Goal: Stay updated: Keep informed about current events or changing information

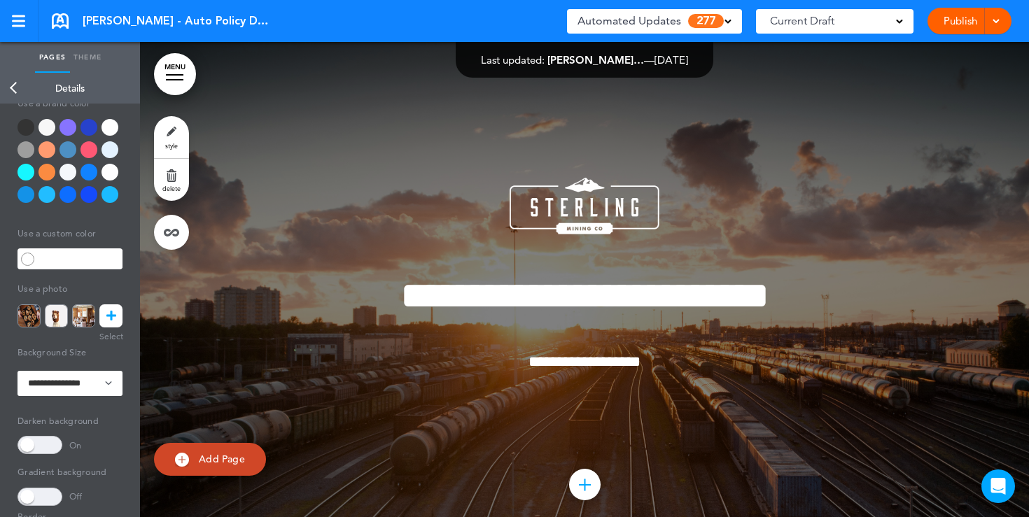
scroll to position [9861, 0]
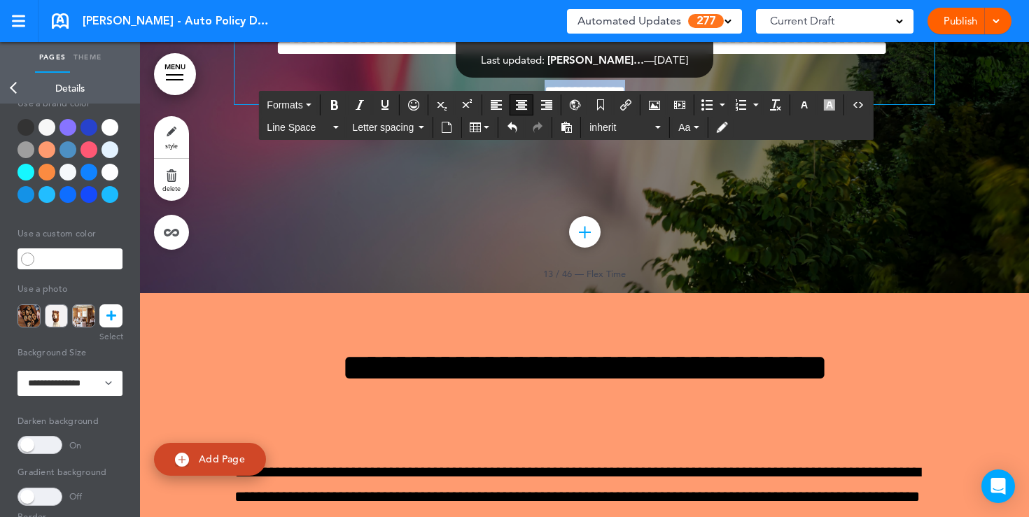
drag, startPoint x: 646, startPoint y: 356, endPoint x: 501, endPoint y: 350, distance: 145.1
click at [501, 104] on p "**********" at bounding box center [585, 92] width 700 height 25
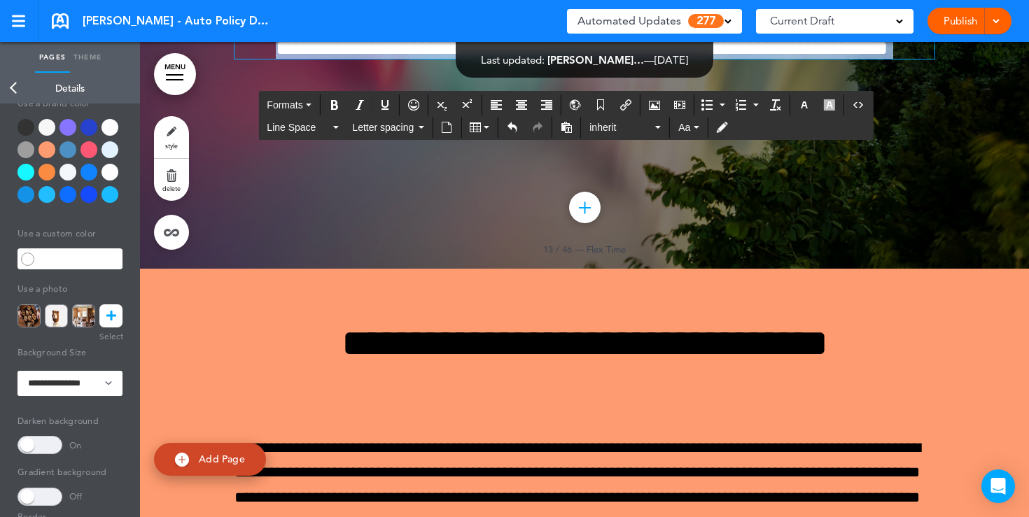
drag, startPoint x: 620, startPoint y: 316, endPoint x: 492, endPoint y: 214, distance: 163.9
click at [492, 59] on div "**********" at bounding box center [585, 1] width 700 height 116
click at [804, 113] on button "button" at bounding box center [804, 105] width 22 height 20
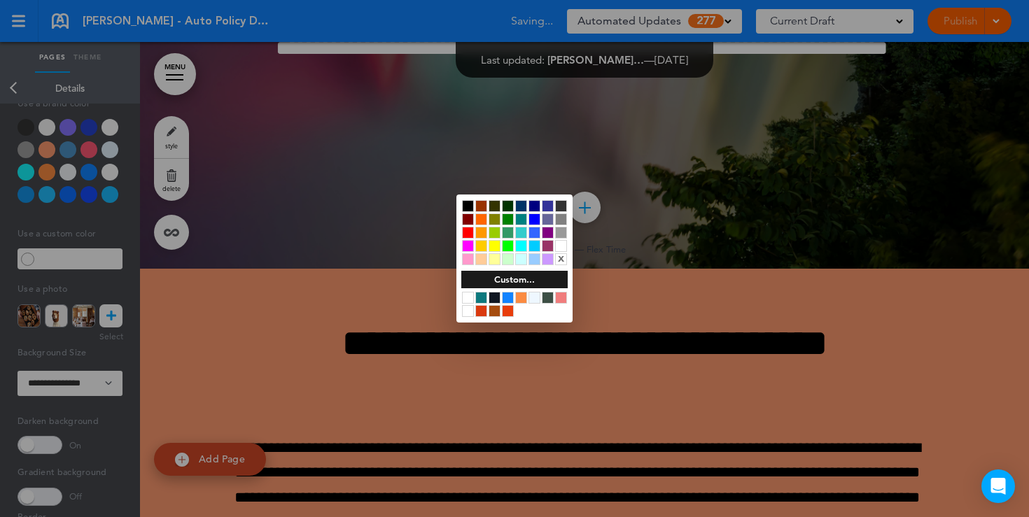
click at [471, 208] on div at bounding box center [468, 206] width 12 height 12
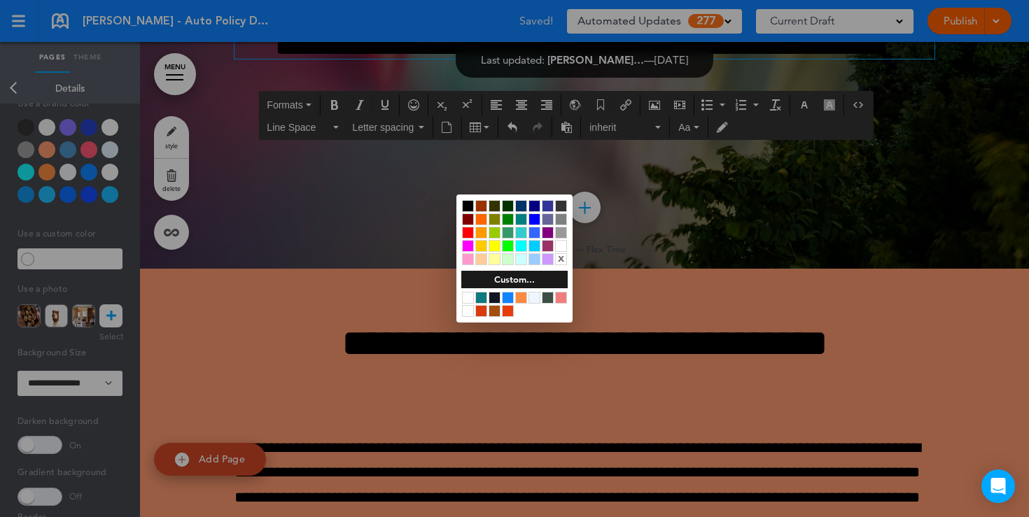
click at [412, 391] on div at bounding box center [514, 258] width 1029 height 517
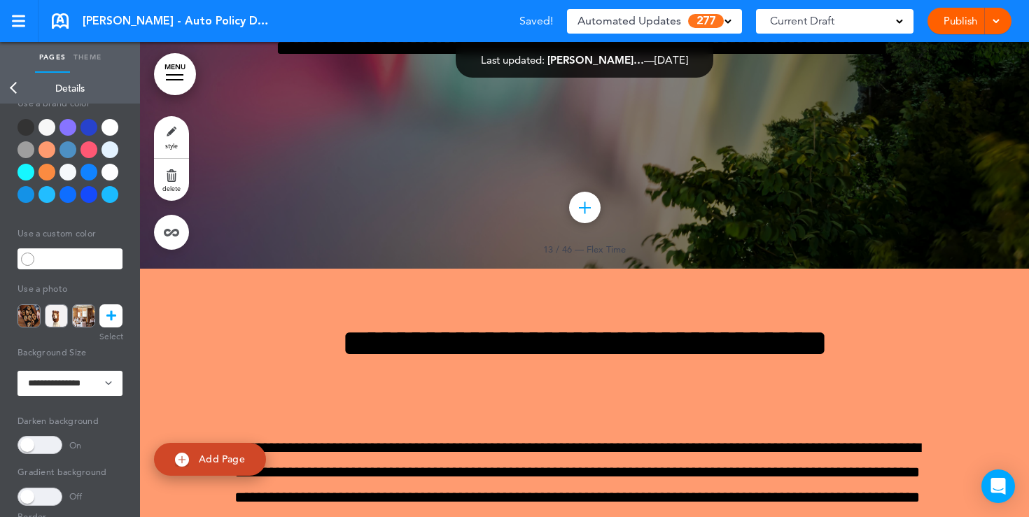
click at [106, 132] on div at bounding box center [110, 127] width 17 height 17
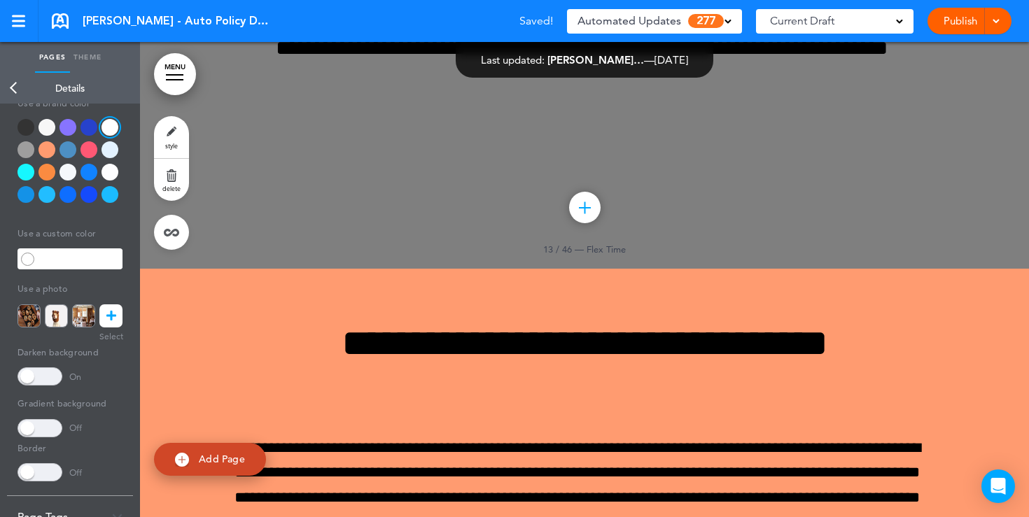
click at [48, 377] on span at bounding box center [40, 377] width 45 height 18
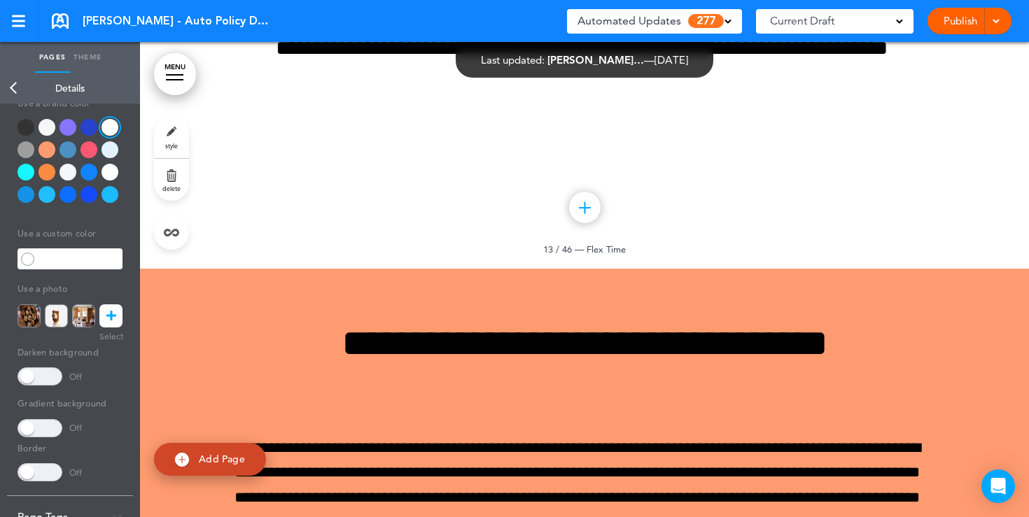
click at [15, 80] on link "Back" at bounding box center [14, 88] width 28 height 31
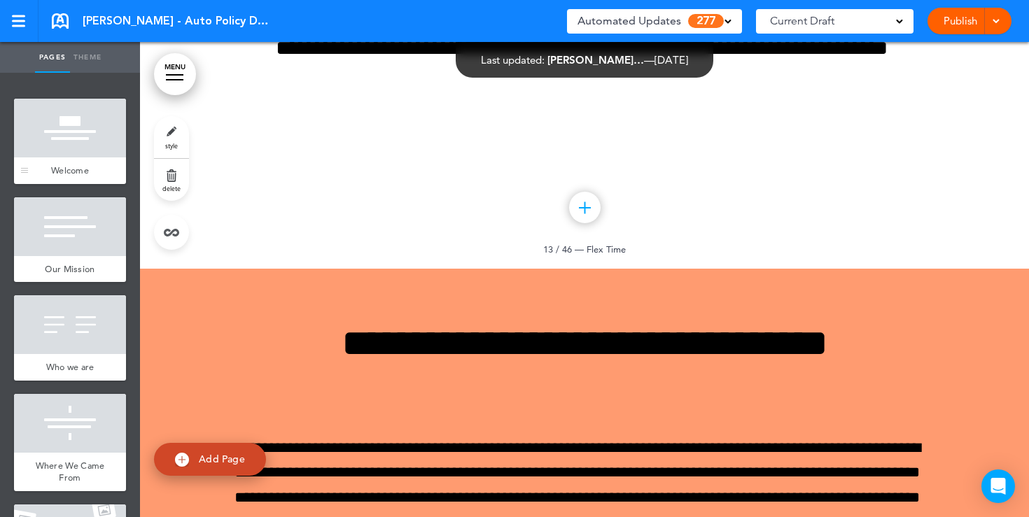
click at [65, 129] on div at bounding box center [70, 128] width 112 height 59
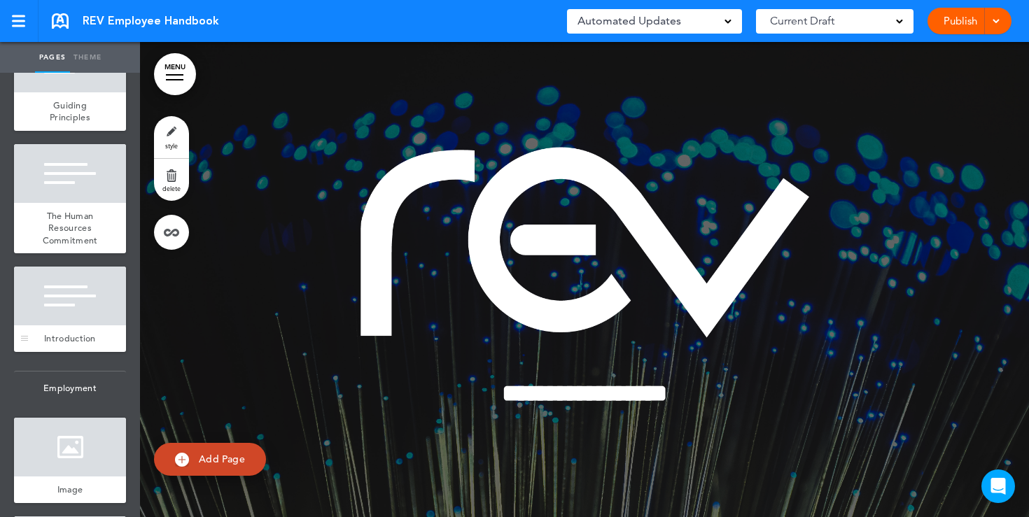
scroll to position [453, 0]
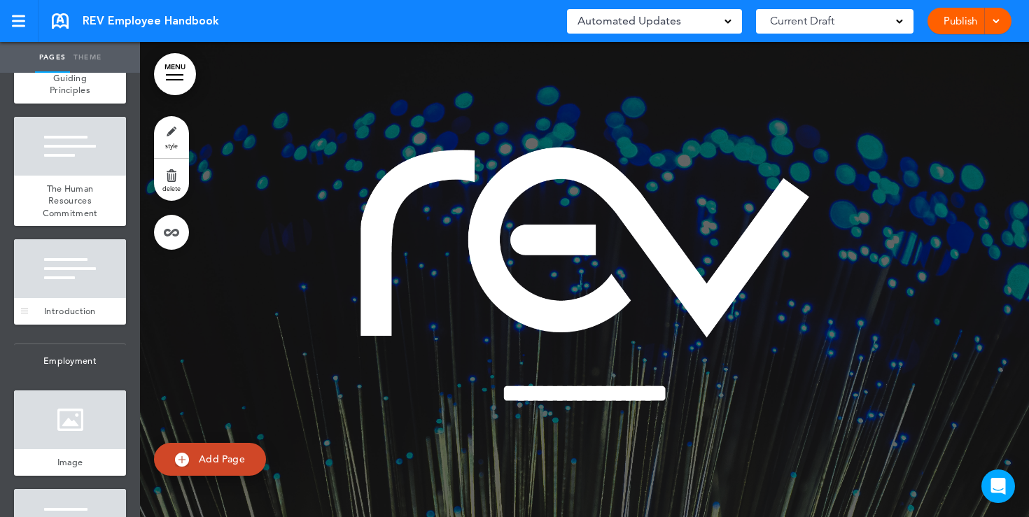
click at [66, 288] on div at bounding box center [70, 268] width 112 height 59
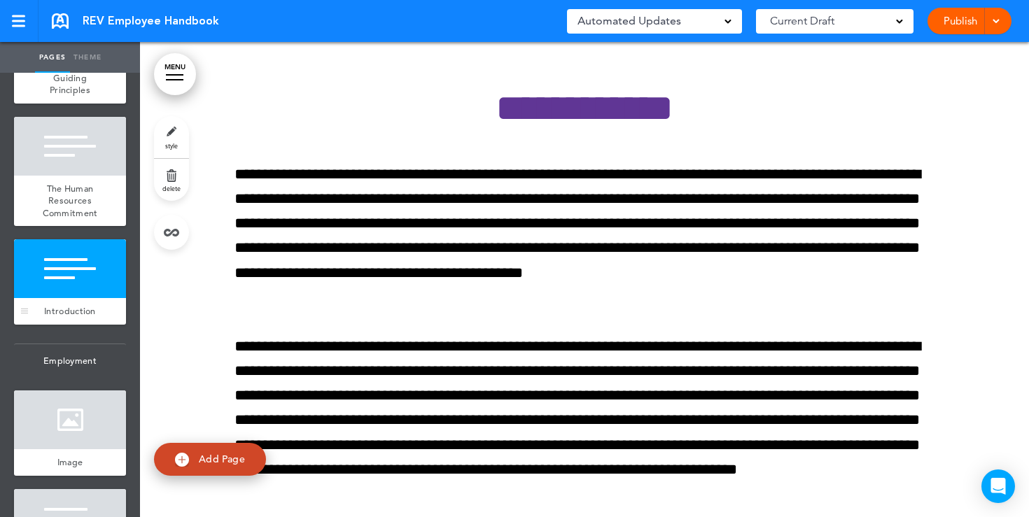
scroll to position [3980, 0]
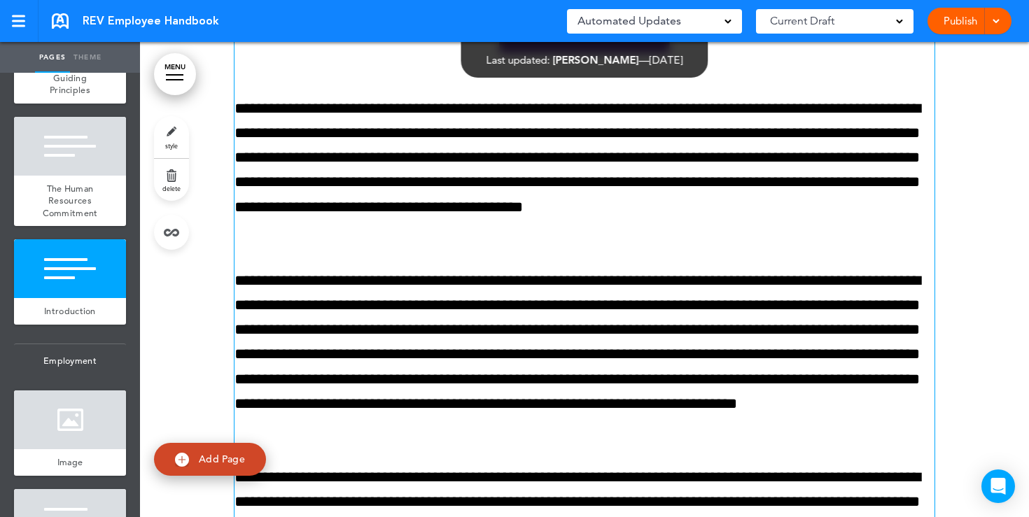
click at [322, 244] on p "**********" at bounding box center [585, 171] width 700 height 148
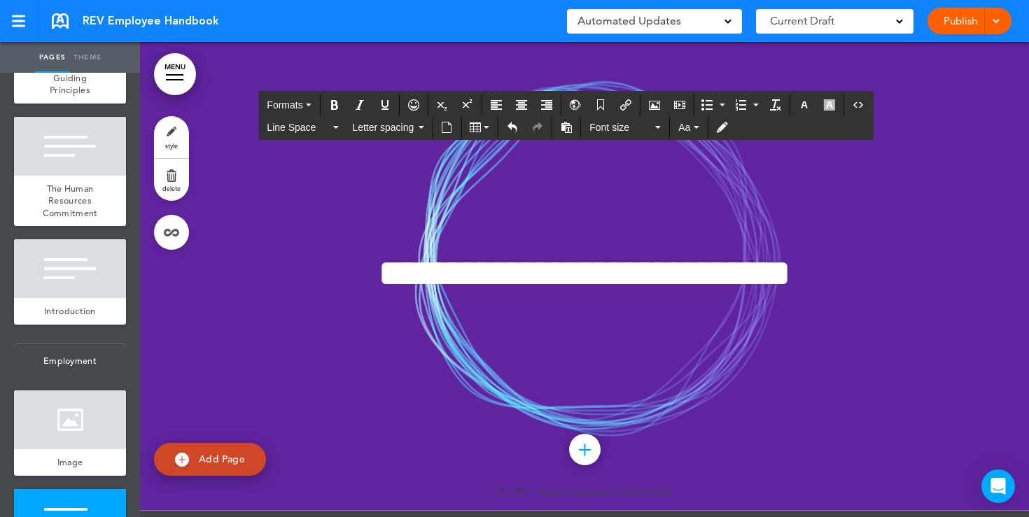
scroll to position [5535, 0]
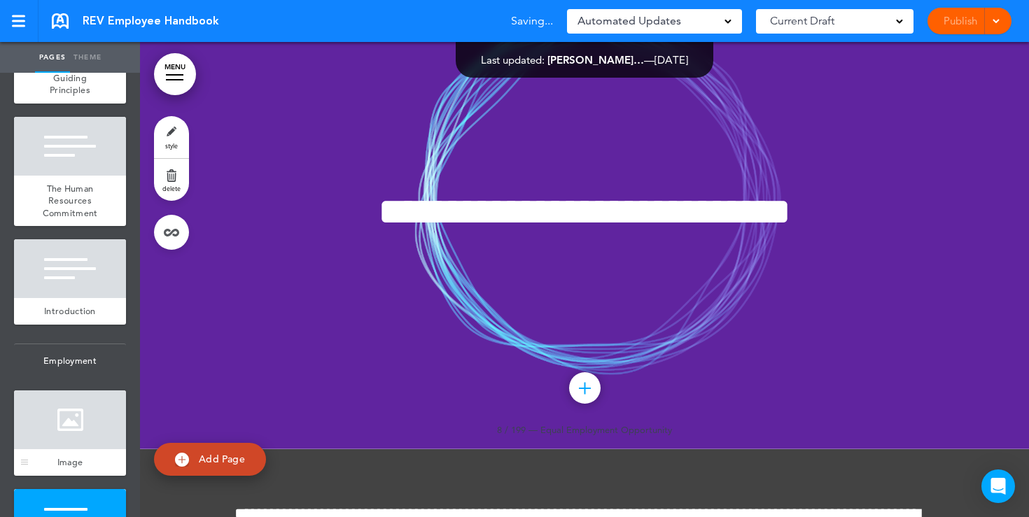
click at [62, 408] on div at bounding box center [70, 420] width 112 height 59
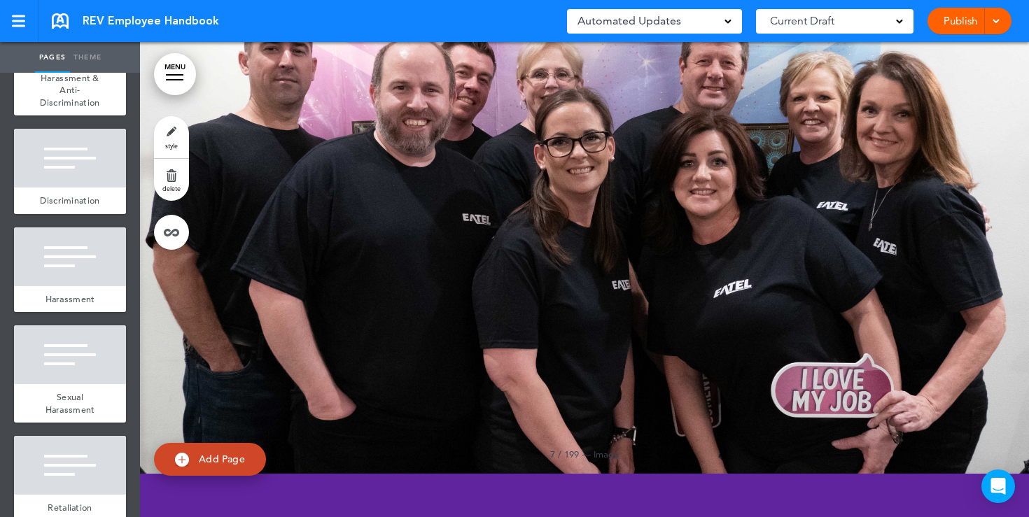
scroll to position [2842, 0]
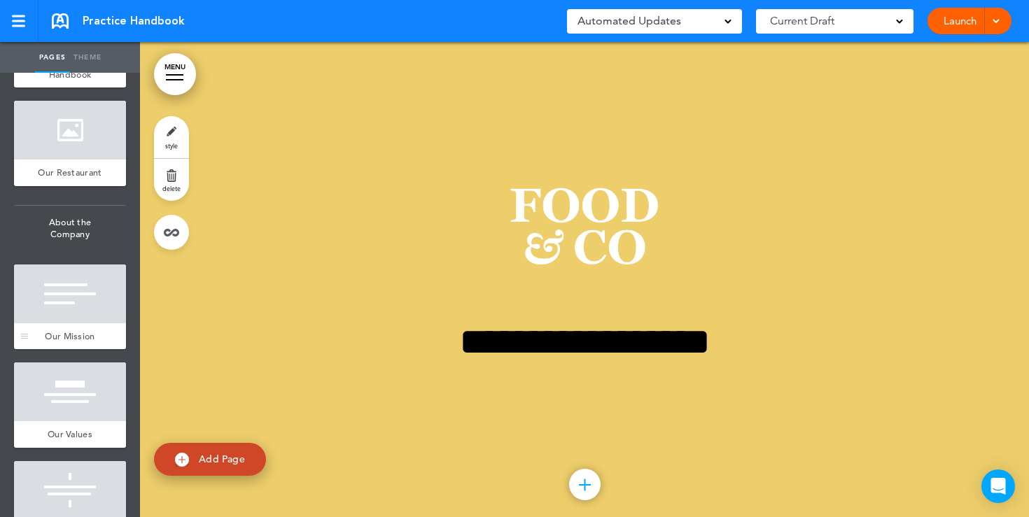
scroll to position [382, 0]
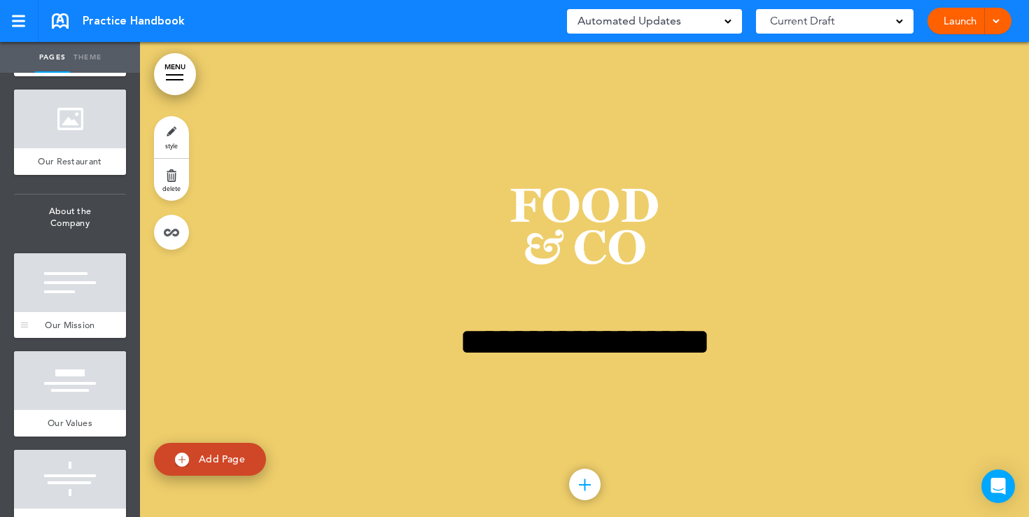
click at [58, 290] on div at bounding box center [70, 282] width 112 height 59
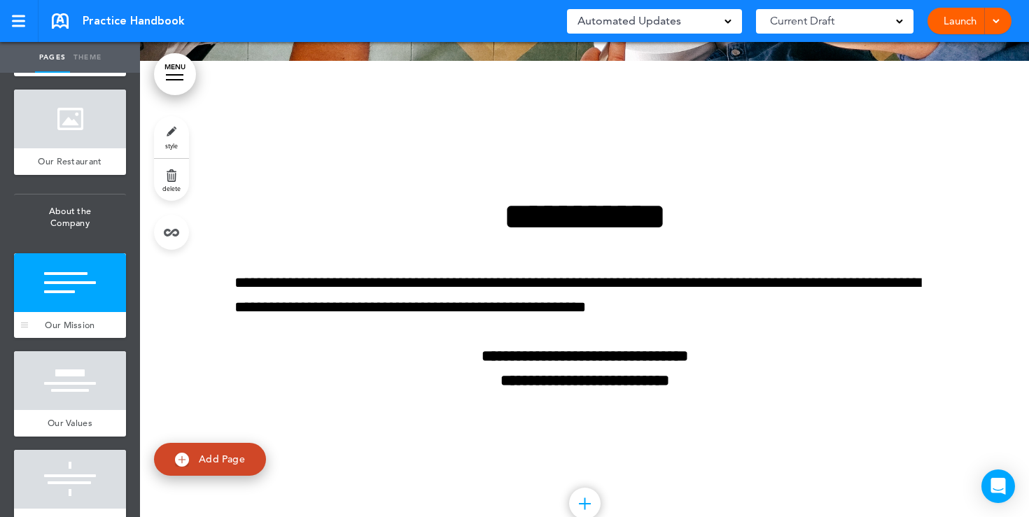
scroll to position [2017, 0]
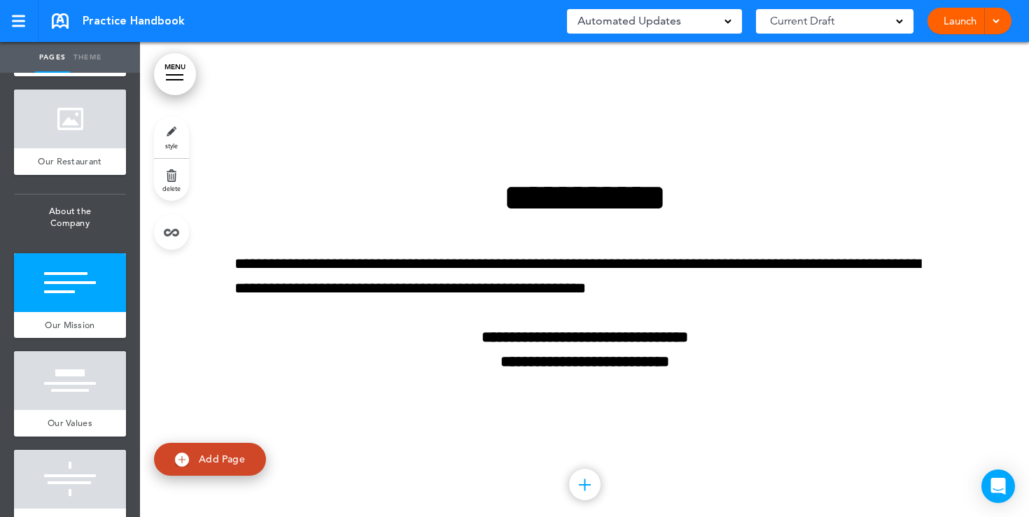
click at [162, 141] on link "style" at bounding box center [171, 137] width 35 height 42
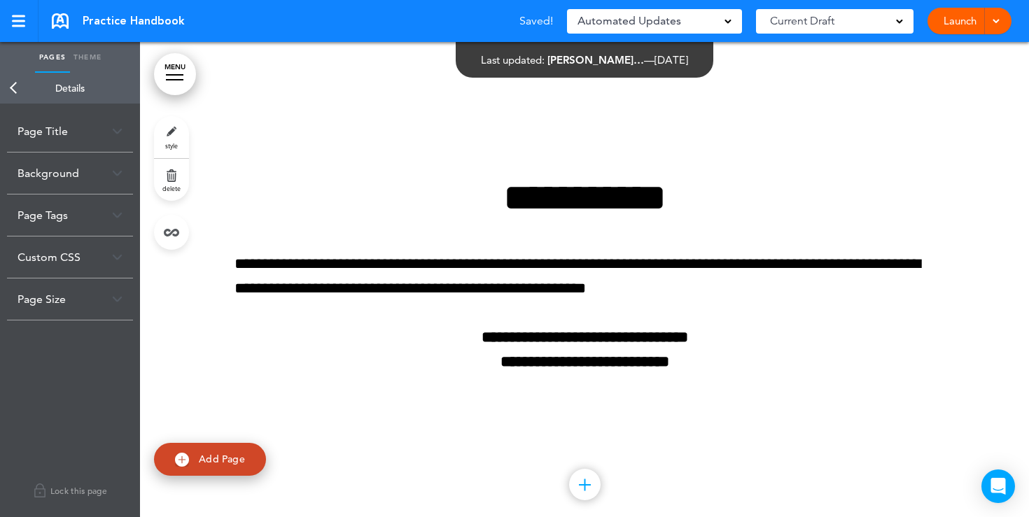
click at [113, 175] on img at bounding box center [117, 173] width 11 height 8
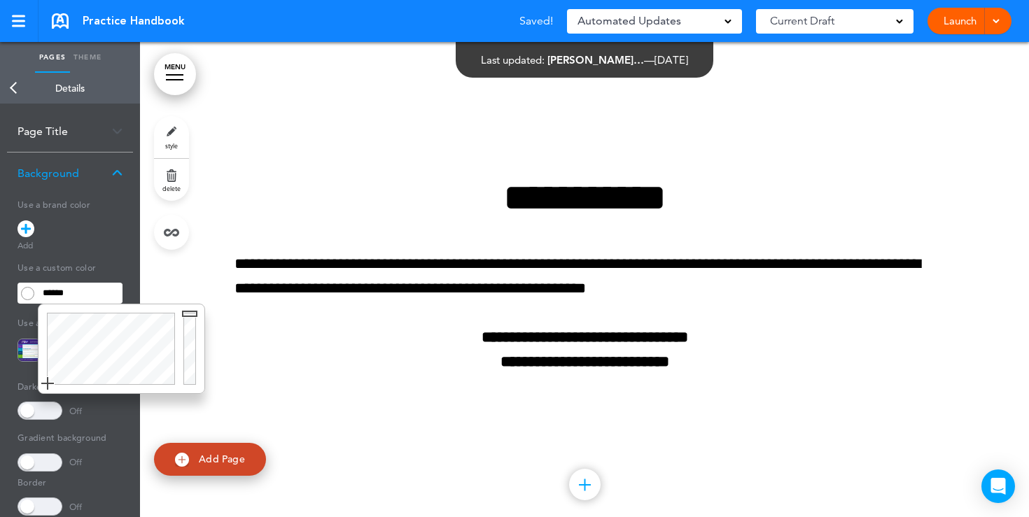
click at [54, 288] on input "******" at bounding box center [80, 294] width 85 height 20
drag, startPoint x: 86, startPoint y: 352, endPoint x: 123, endPoint y: 333, distance: 41.0
click at [123, 339] on div at bounding box center [109, 349] width 141 height 89
type input "******"
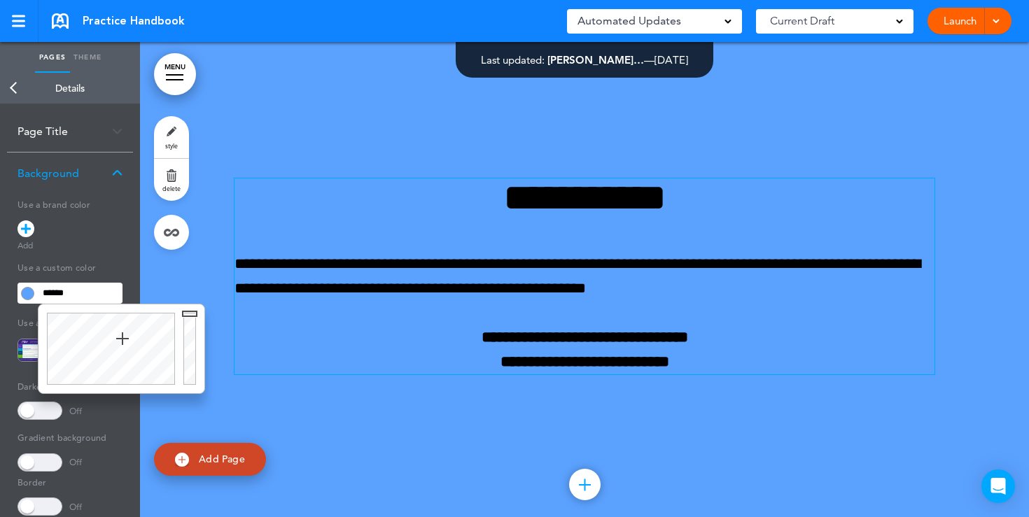
click at [323, 252] on p "**********" at bounding box center [585, 276] width 700 height 49
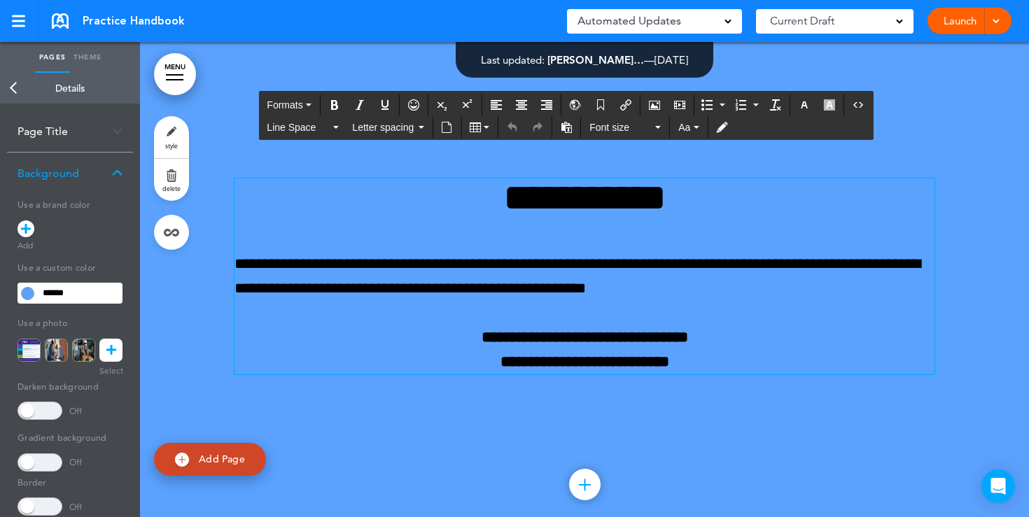
click at [716, 294] on p "**********" at bounding box center [585, 276] width 700 height 49
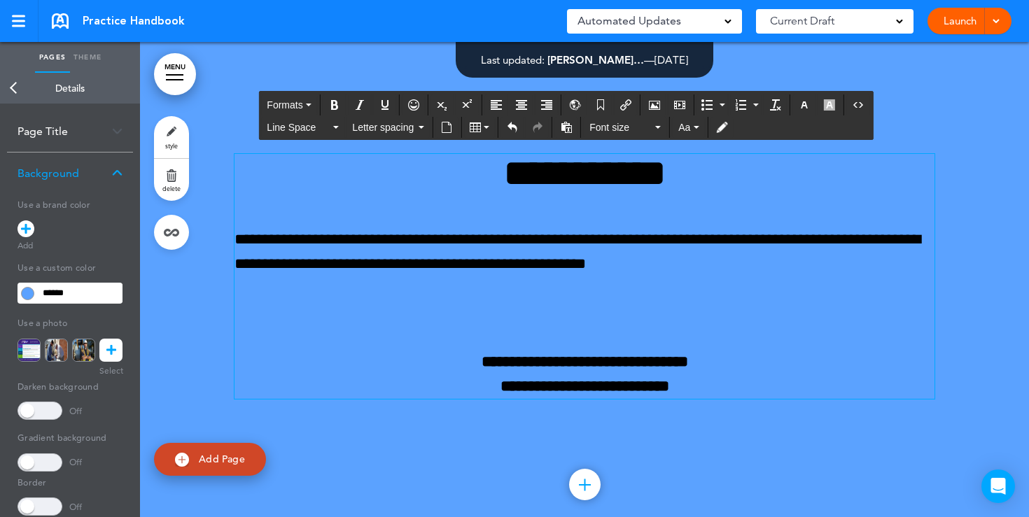
scroll to position [1992, 0]
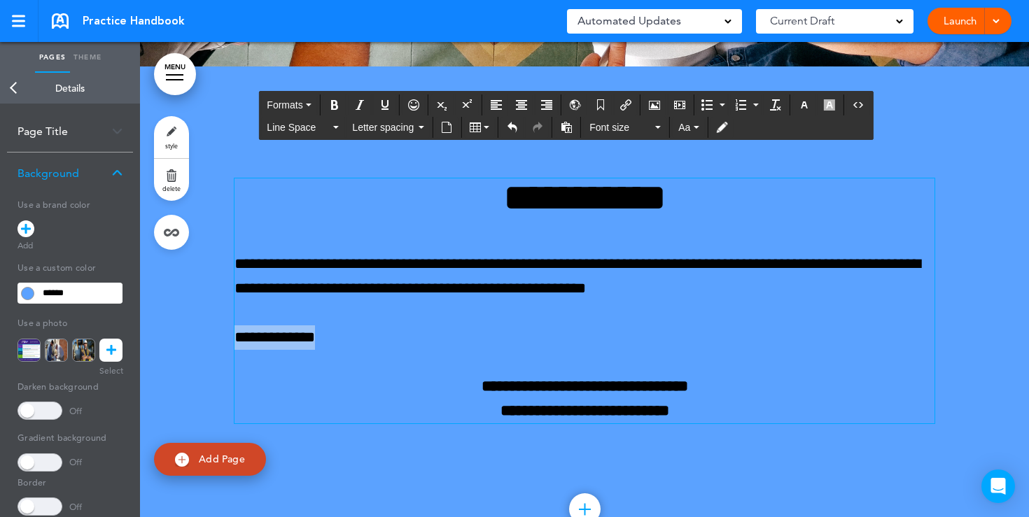
drag, startPoint x: 323, startPoint y: 342, endPoint x: 225, endPoint y: 342, distance: 97.3
click at [225, 342] on div "**********" at bounding box center [584, 319] width 889 height 504
click at [436, 134] on button "Insert document" at bounding box center [447, 128] width 22 height 20
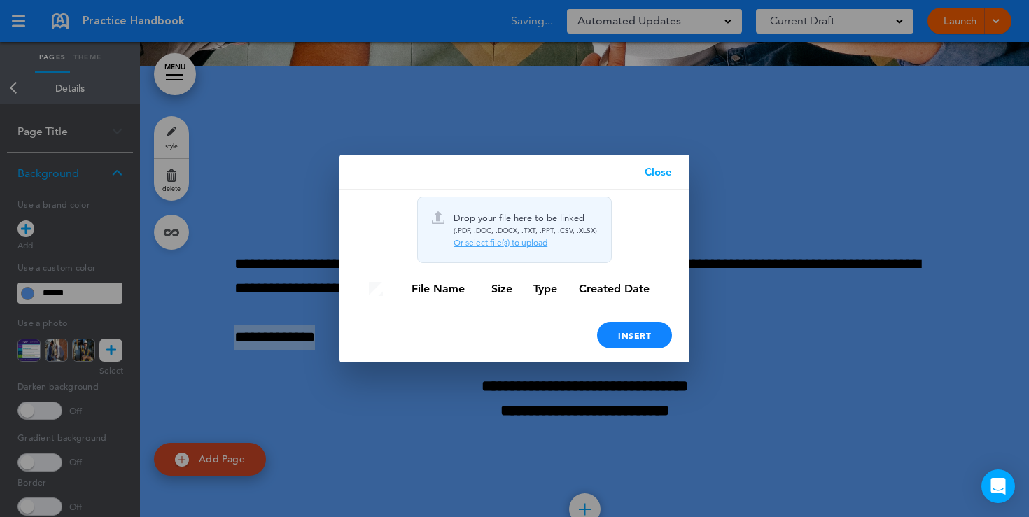
click at [661, 175] on link "Close" at bounding box center [658, 172] width 62 height 35
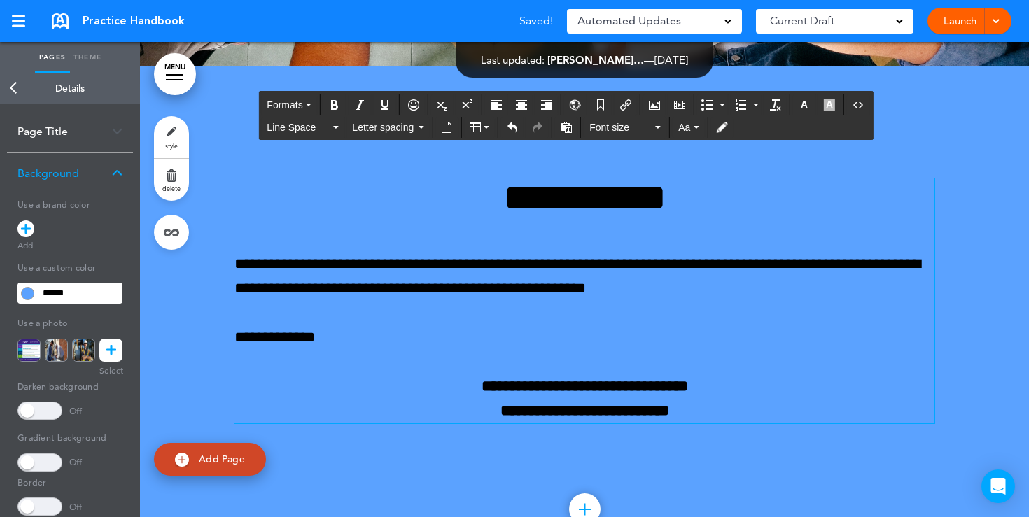
click at [419, 272] on p "**********" at bounding box center [585, 276] width 700 height 49
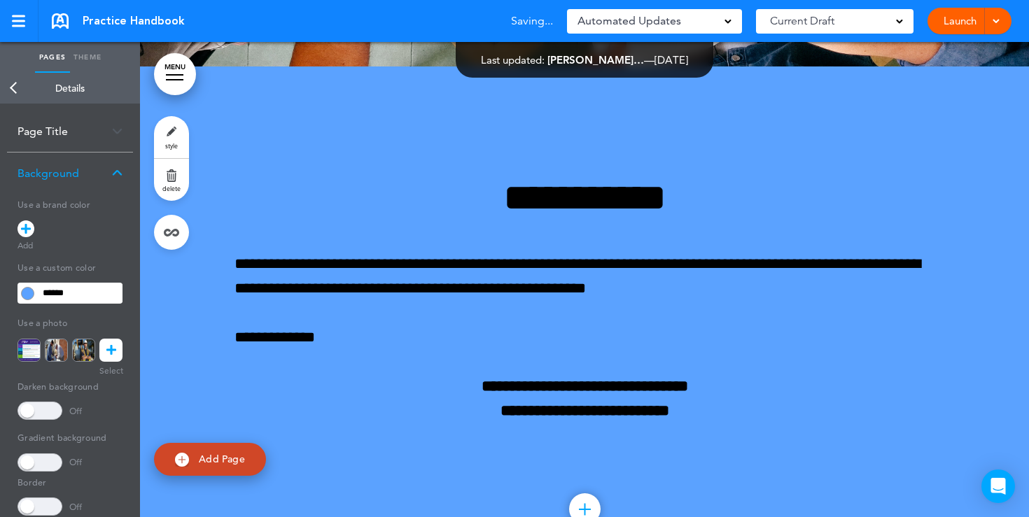
click at [14, 92] on link "Back" at bounding box center [14, 88] width 28 height 31
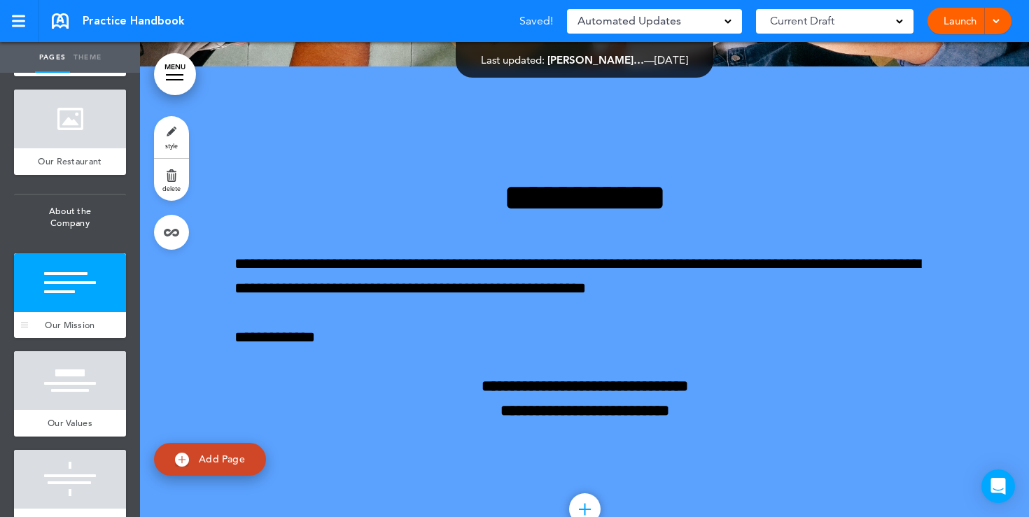
click at [81, 290] on div at bounding box center [70, 282] width 112 height 59
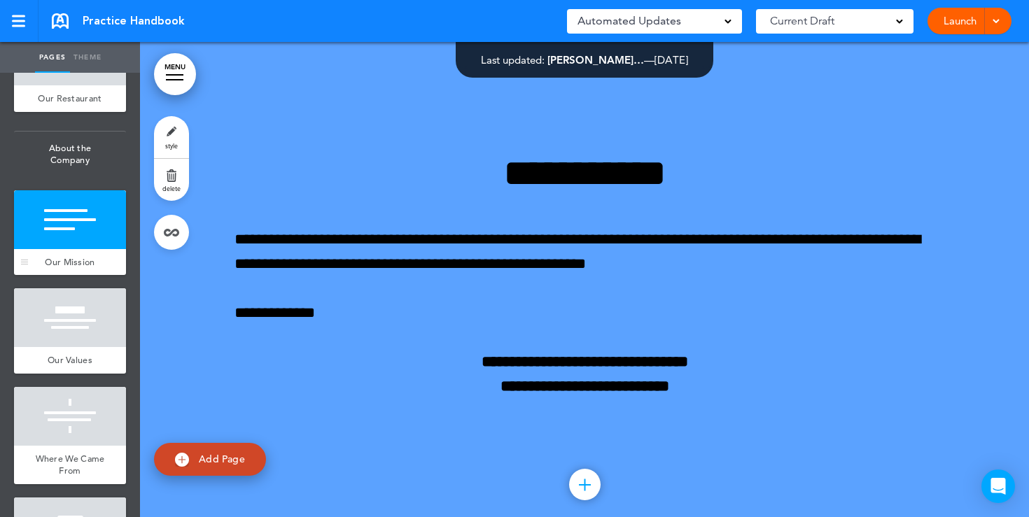
scroll to position [450, 0]
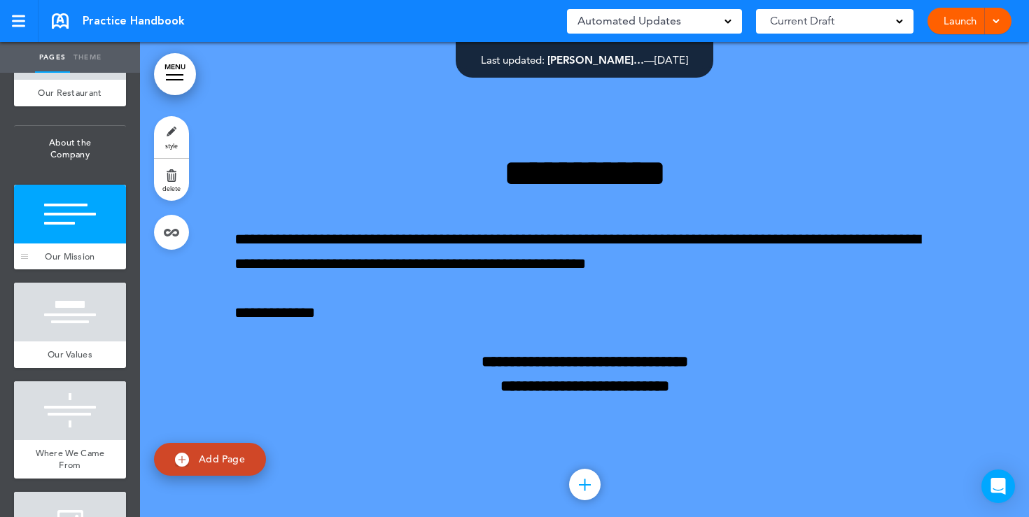
click at [79, 306] on div at bounding box center [70, 312] width 112 height 59
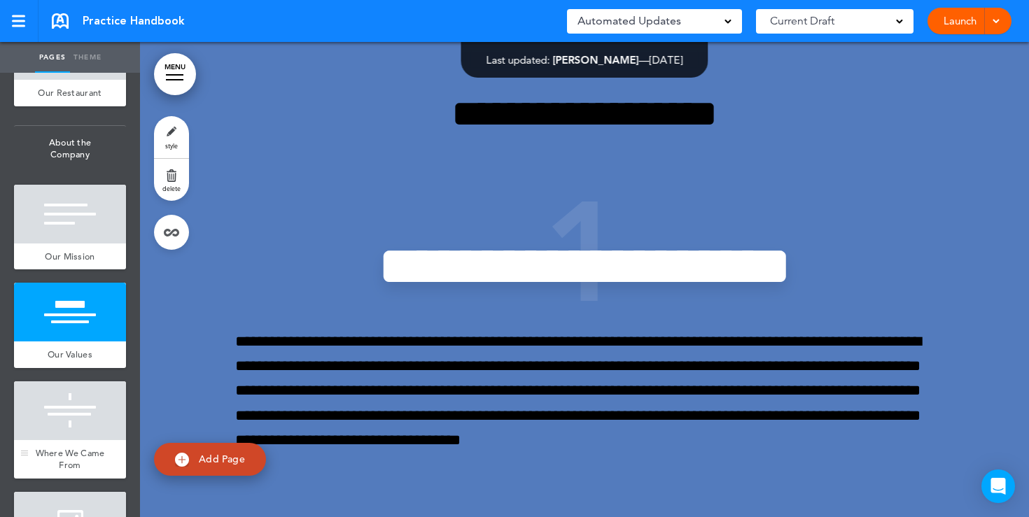
click at [67, 408] on div at bounding box center [70, 411] width 112 height 59
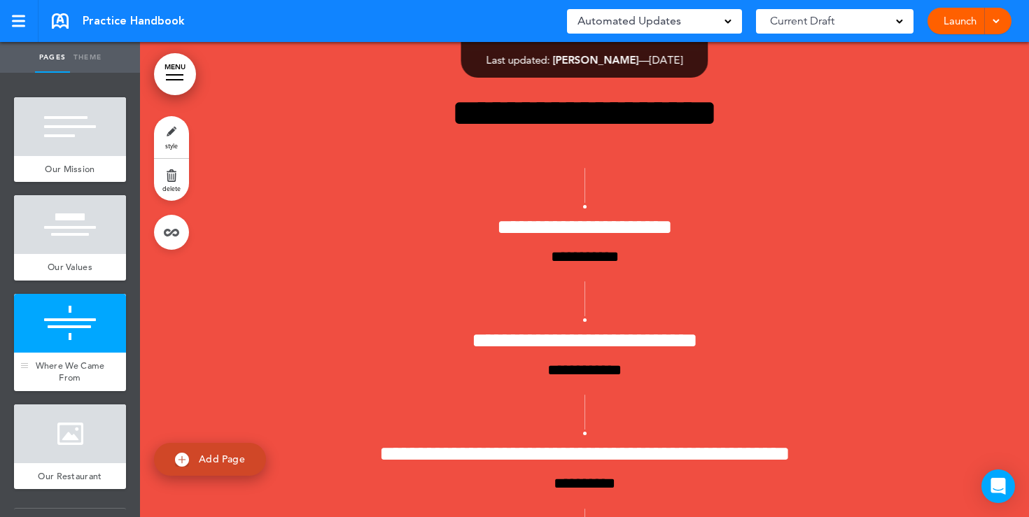
scroll to position [641, 0]
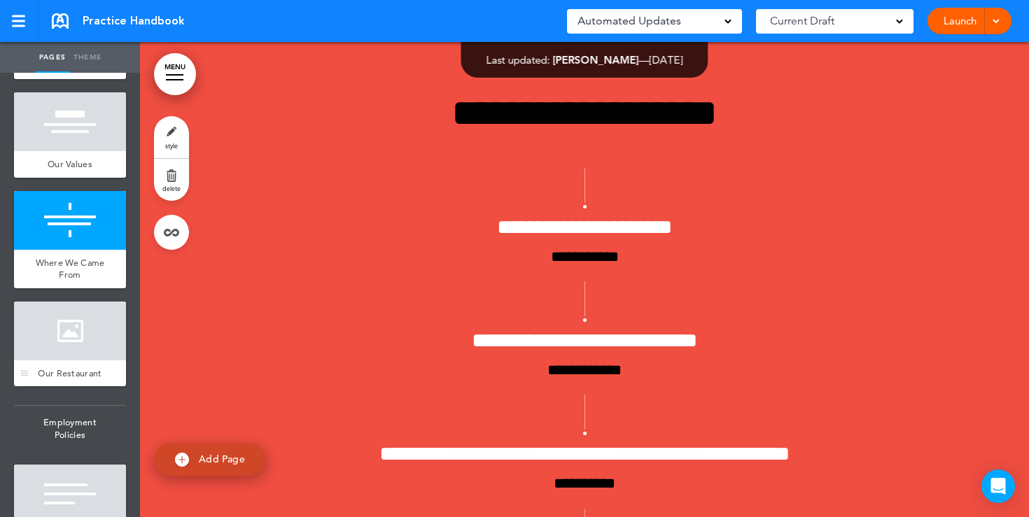
click at [85, 355] on div at bounding box center [70, 331] width 112 height 59
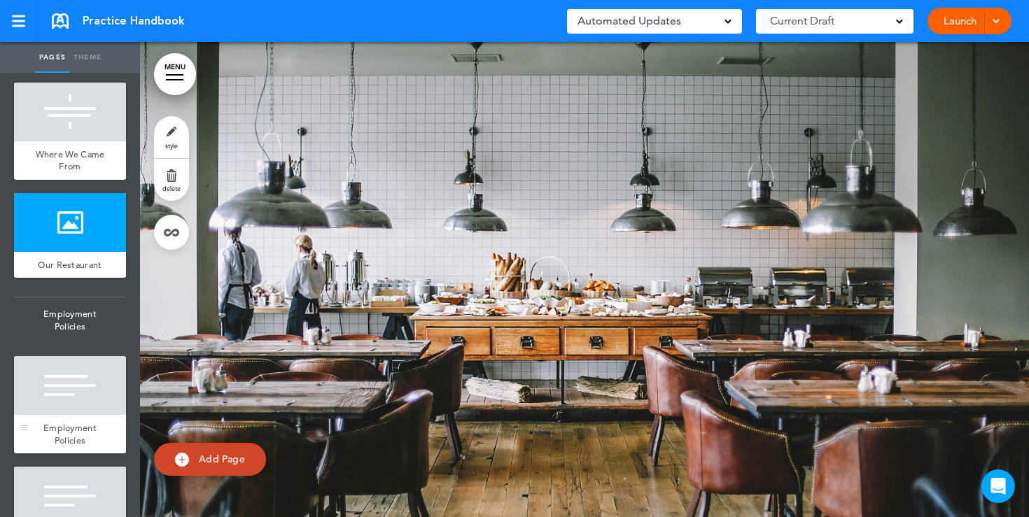
scroll to position [764, 0]
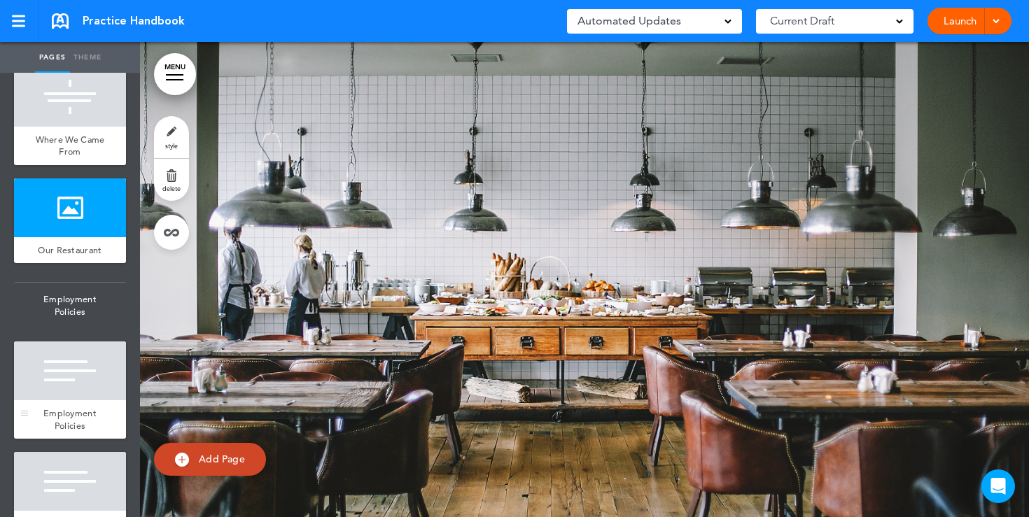
click at [69, 387] on div at bounding box center [70, 371] width 112 height 59
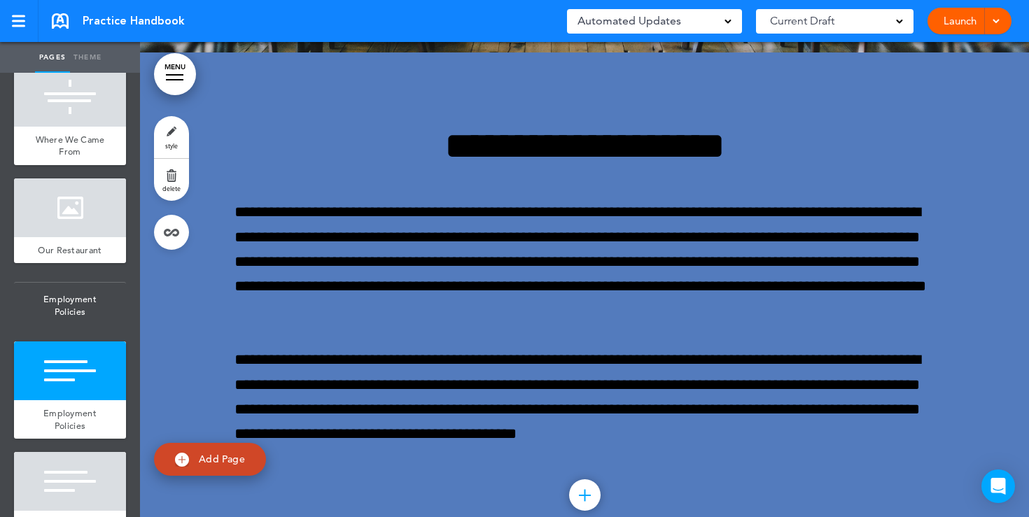
scroll to position [6225, 0]
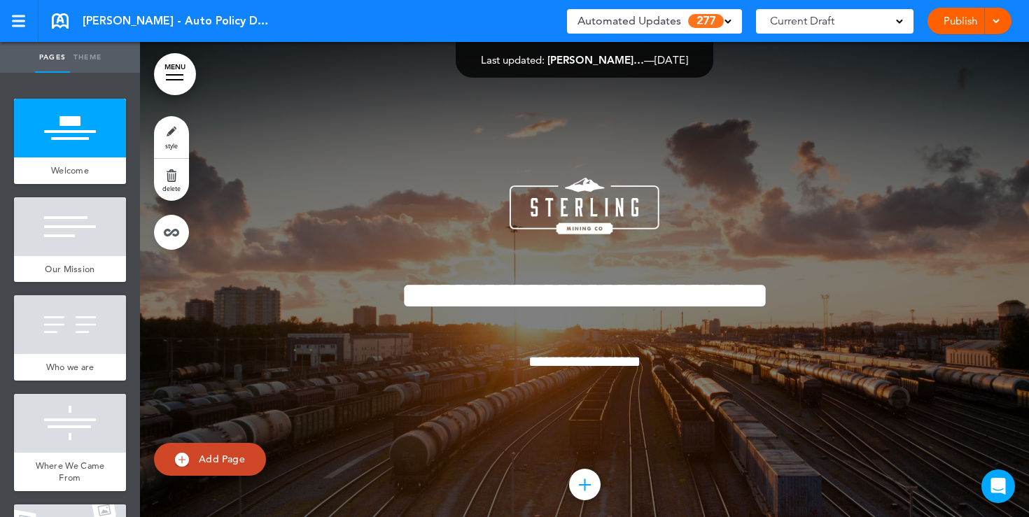
click at [729, 24] on div "Automated Updates 277" at bounding box center [655, 21] width 154 height 20
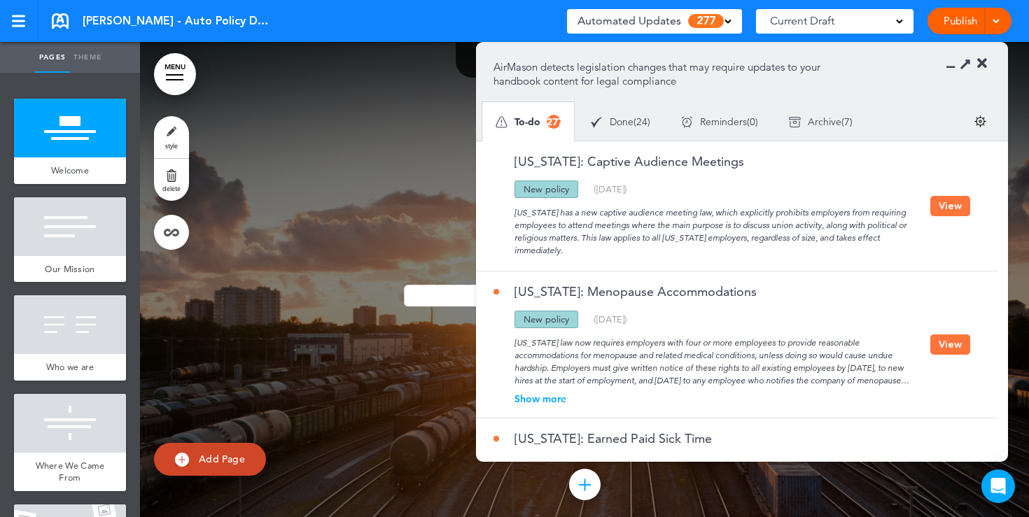
drag, startPoint x: 646, startPoint y: 195, endPoint x: 576, endPoint y: 190, distance: 70.2
click at [576, 190] on div "Updated policy New policy Deleted policy ( [DATE] )" at bounding box center [712, 190] width 437 height 18
click at [692, 221] on div "[US_STATE] has a new captive audience meeting law, which explicitly prohibits e…" at bounding box center [712, 227] width 437 height 59
drag, startPoint x: 572, startPoint y: 193, endPoint x: 522, endPoint y: 193, distance: 49.7
click at [523, 193] on div "New policy" at bounding box center [547, 190] width 64 height 18
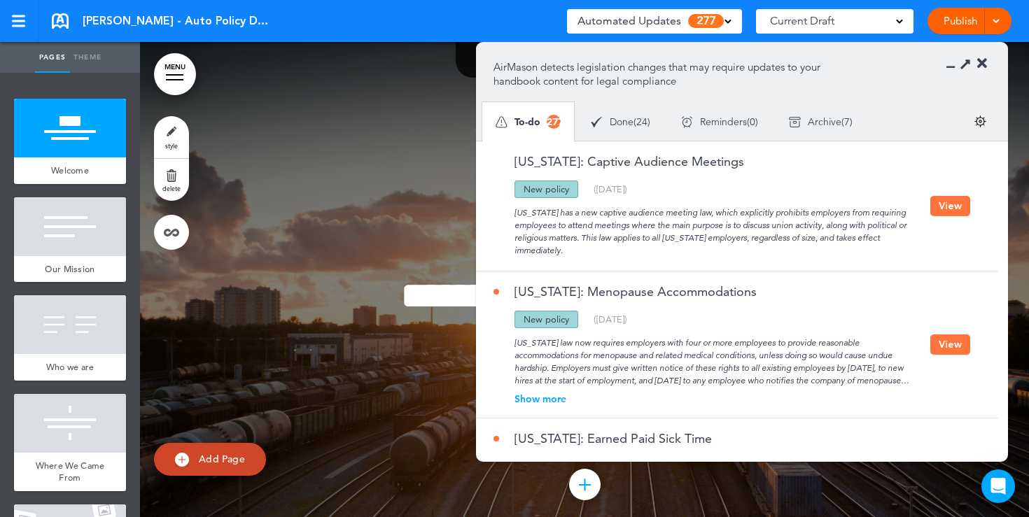
drag, startPoint x: 590, startPoint y: 250, endPoint x: 506, endPoint y: 213, distance: 91.9
click at [506, 213] on div "[US_STATE] has a new captive audience meeting law, which explicitly prohibits e…" at bounding box center [712, 227] width 437 height 59
click at [843, 253] on div "[US_STATE] has a new captive audience meeting law, which explicitly prohibits e…" at bounding box center [712, 227] width 437 height 59
click at [938, 211] on button "View" at bounding box center [951, 206] width 40 height 20
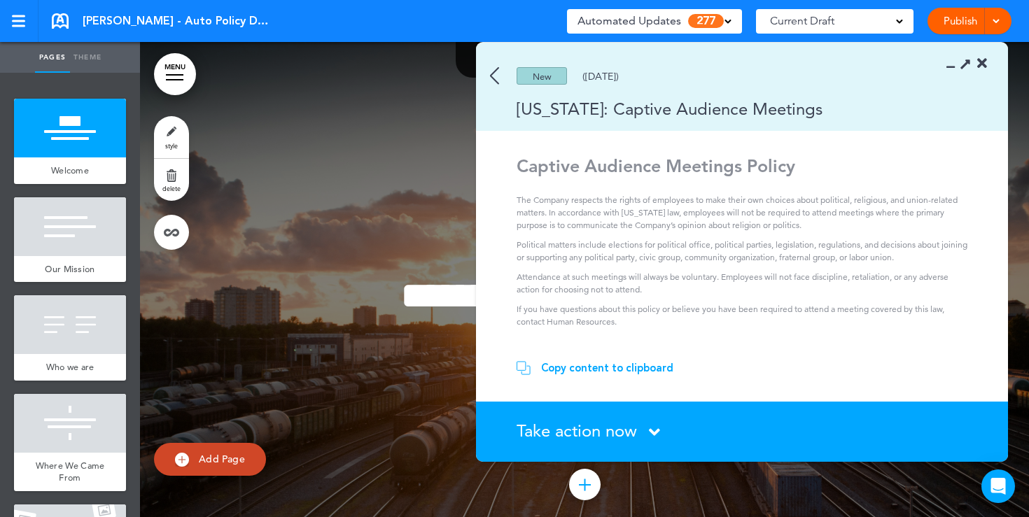
click at [980, 62] on icon at bounding box center [982, 64] width 10 height 14
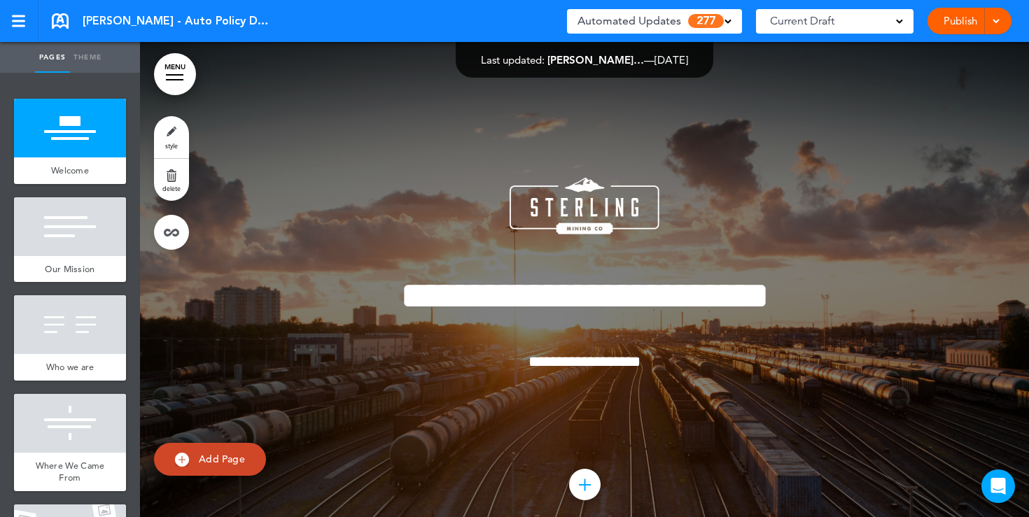
click at [959, 25] on link "Publish" at bounding box center [960, 21] width 44 height 27
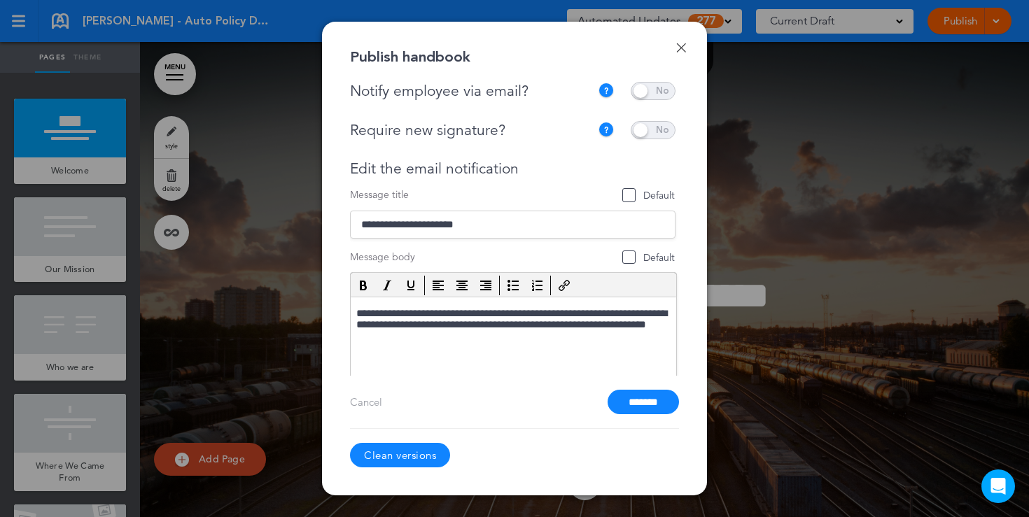
click at [682, 47] on link "Done" at bounding box center [681, 48] width 10 height 10
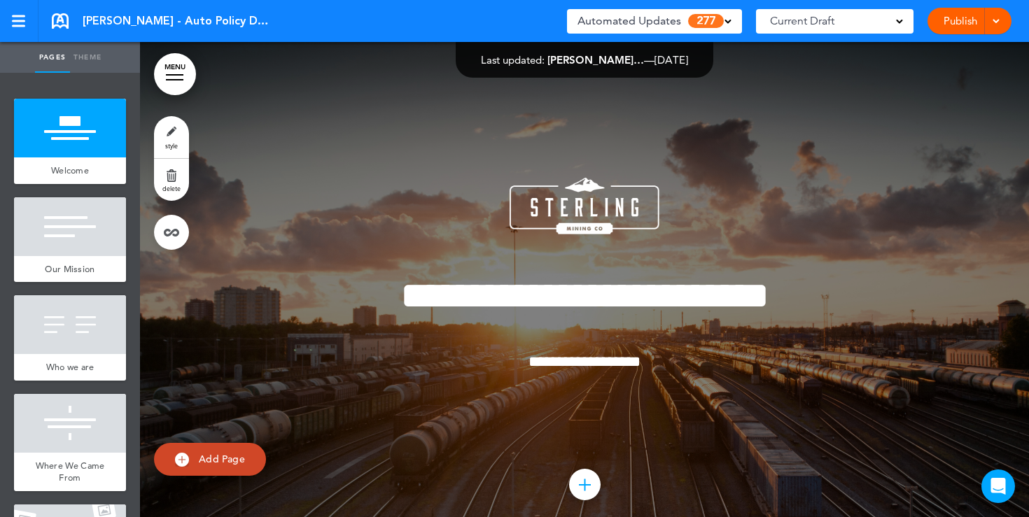
click at [726, 22] on span at bounding box center [728, 20] width 7 height 7
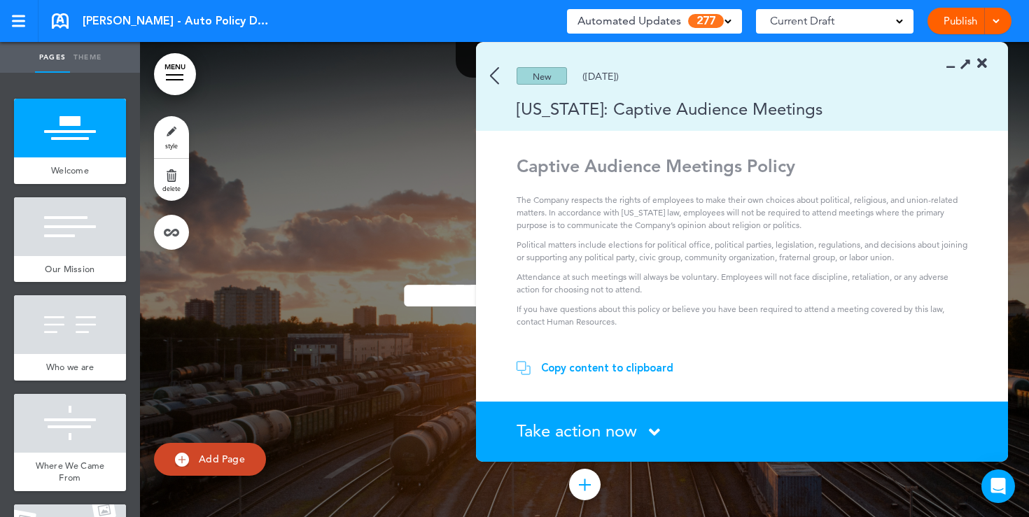
click at [494, 77] on img at bounding box center [494, 76] width 9 height 18
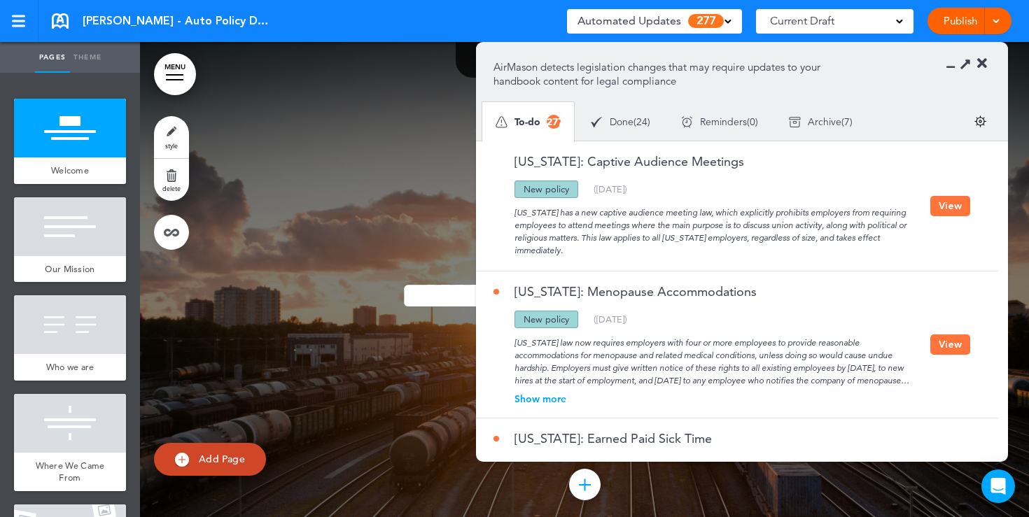
click at [422, 120] on div at bounding box center [584, 294] width 889 height 504
click at [978, 62] on icon at bounding box center [982, 64] width 10 height 14
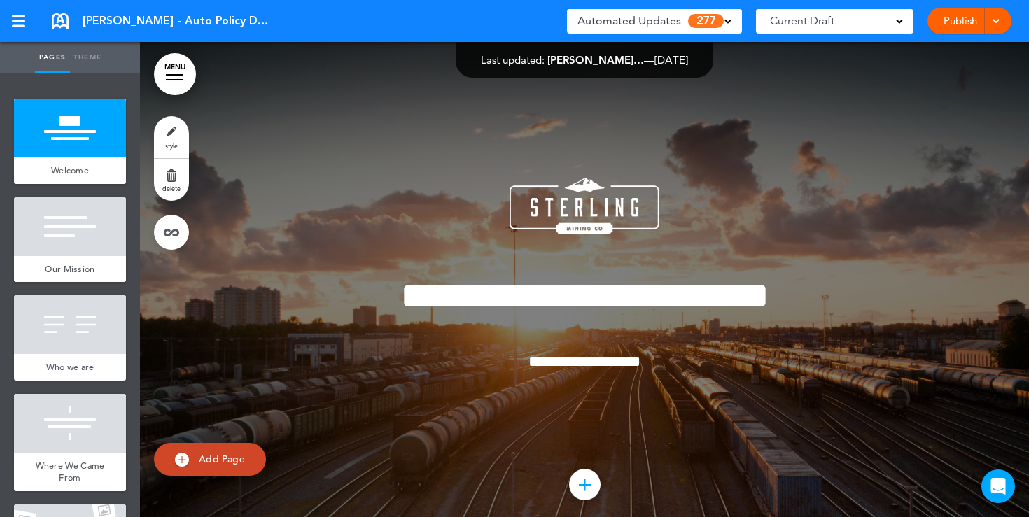
click at [319, 122] on div at bounding box center [584, 294] width 889 height 504
